Goal: Navigation & Orientation: Find specific page/section

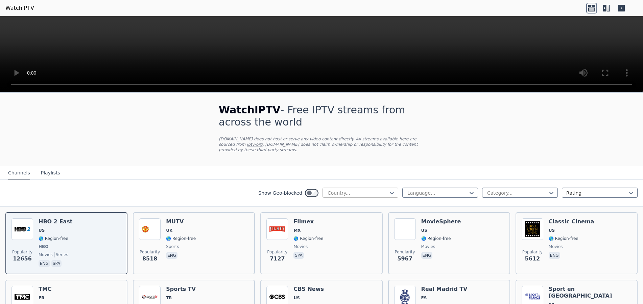
click at [347, 190] on div at bounding box center [357, 193] width 61 height 7
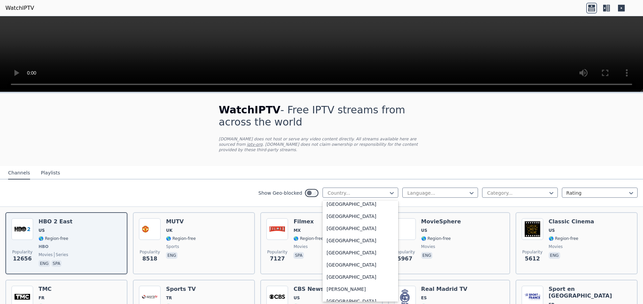
scroll to position [372, 0]
click at [339, 232] on div "[GEOGRAPHIC_DATA]" at bounding box center [360, 238] width 76 height 12
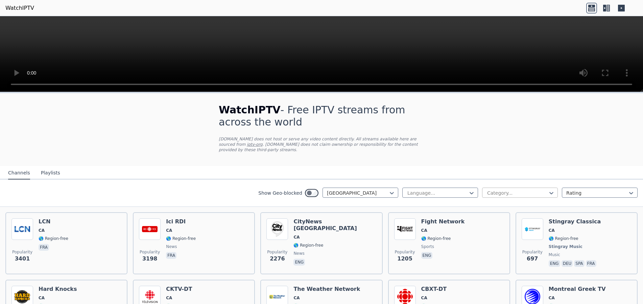
click at [496, 190] on div at bounding box center [516, 193] width 61 height 7
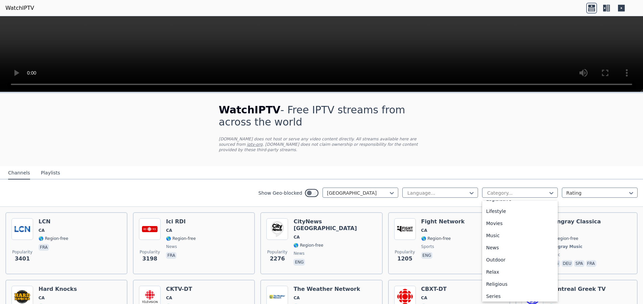
scroll to position [203, 0]
click at [504, 291] on div "Sports" at bounding box center [520, 297] width 76 height 12
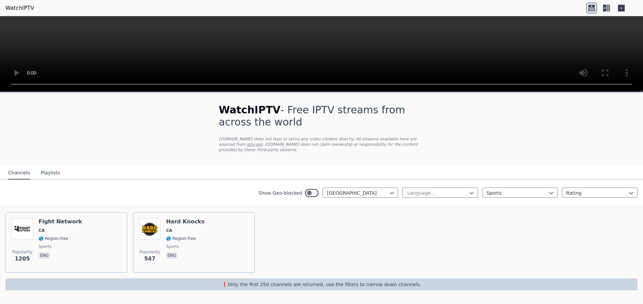
click at [497, 194] on div "Show Geo-blocked Canada Language... option Sports, selected. Sports Rating" at bounding box center [321, 193] width 643 height 27
click at [497, 191] on div at bounding box center [516, 193] width 61 height 7
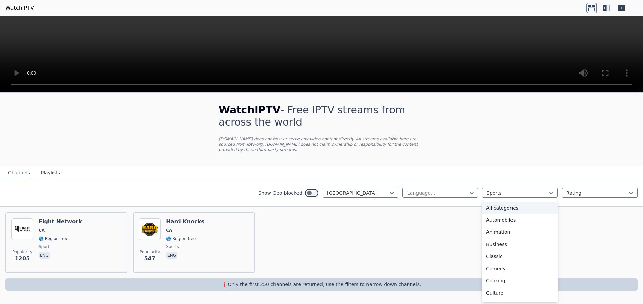
click at [499, 202] on div "All categories" at bounding box center [520, 208] width 76 height 12
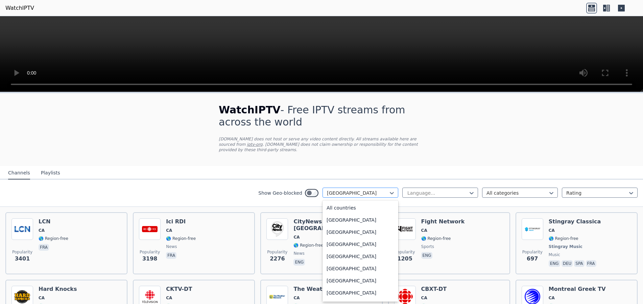
click at [382, 190] on div at bounding box center [357, 193] width 61 height 7
click at [369, 202] on div "All countries" at bounding box center [360, 208] width 76 height 12
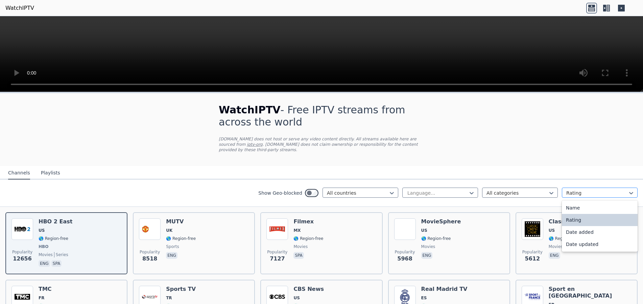
click at [596, 190] on div at bounding box center [596, 193] width 61 height 7
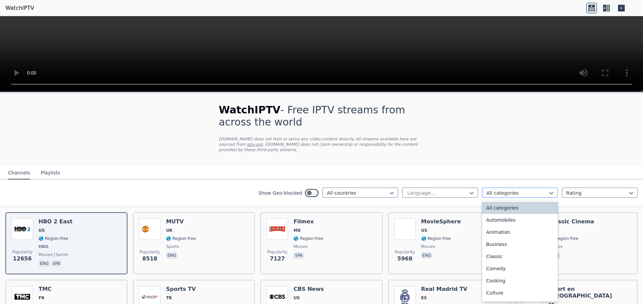
click at [527, 190] on div at bounding box center [516, 193] width 61 height 7
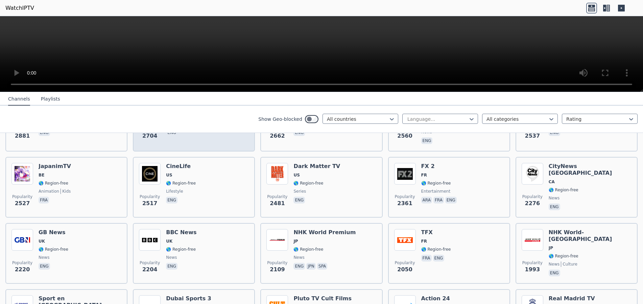
scroll to position [338, 0]
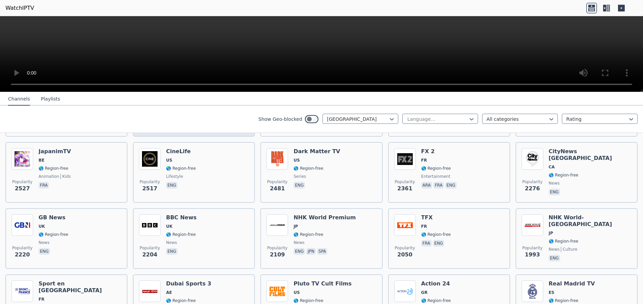
scroll to position [341, 0]
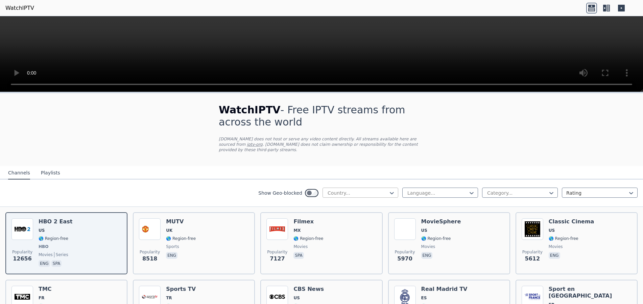
click at [344, 190] on div at bounding box center [357, 193] width 61 height 7
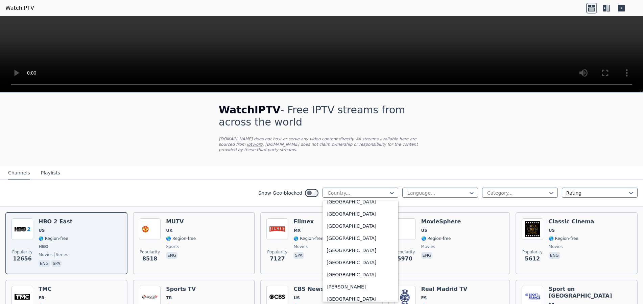
scroll to position [372, 0]
click at [347, 233] on div "[GEOGRAPHIC_DATA]" at bounding box center [360, 238] width 76 height 12
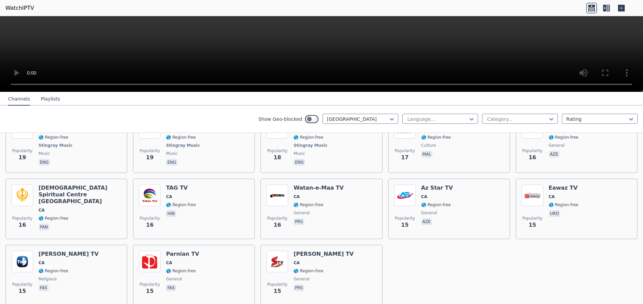
scroll to position [1545, 0]
